Goal: Navigation & Orientation: Find specific page/section

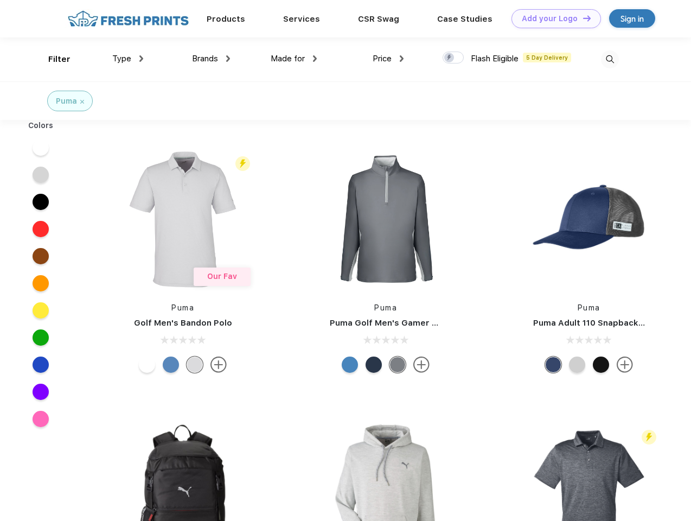
click at [552, 18] on link "Add your Logo Design Tool" at bounding box center [557, 18] width 90 height 19
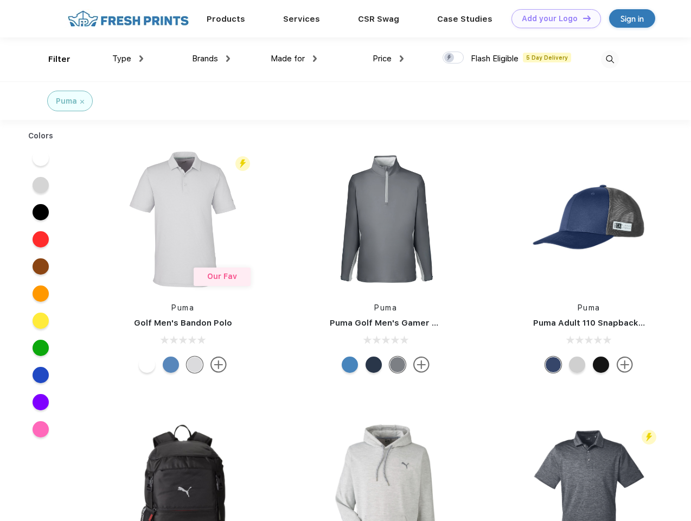
click at [0, 0] on div "Design Tool" at bounding box center [0, 0] width 0 height 0
click at [582, 18] on link "Add your Logo Design Tool" at bounding box center [557, 18] width 90 height 19
click at [52, 59] on div "Filter" at bounding box center [59, 59] width 22 height 12
click at [128, 59] on span "Type" at bounding box center [121, 59] width 19 height 10
click at [211, 59] on span "Brands" at bounding box center [205, 59] width 26 height 10
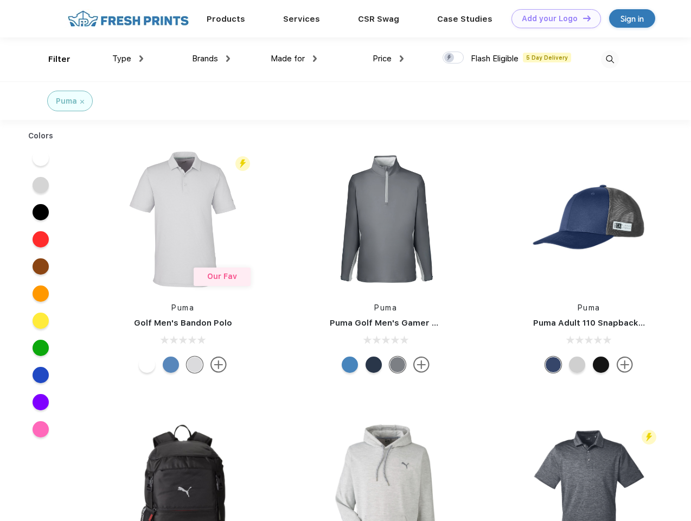
click at [294, 59] on span "Made for" at bounding box center [288, 59] width 34 height 10
click at [388, 59] on span "Price" at bounding box center [382, 59] width 19 height 10
click at [454, 58] on div at bounding box center [453, 58] width 21 height 12
click at [450, 58] on input "checkbox" at bounding box center [446, 54] width 7 height 7
click at [610, 59] on img at bounding box center [610, 59] width 18 height 18
